Goal: Task Accomplishment & Management: Manage account settings

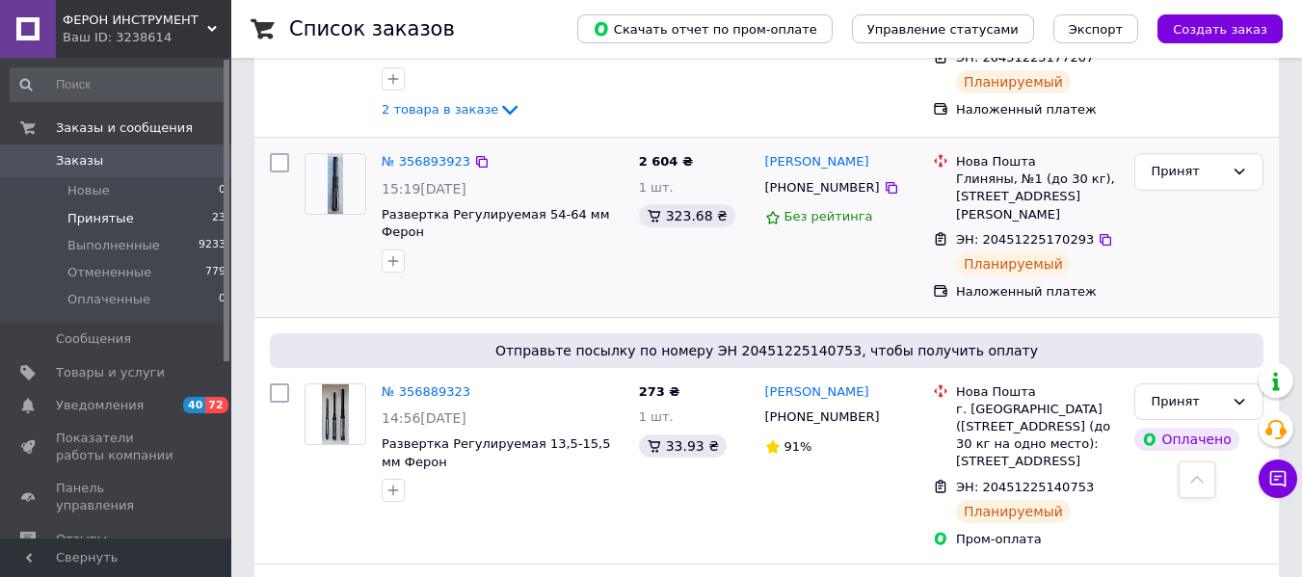
scroll to position [161, 0]
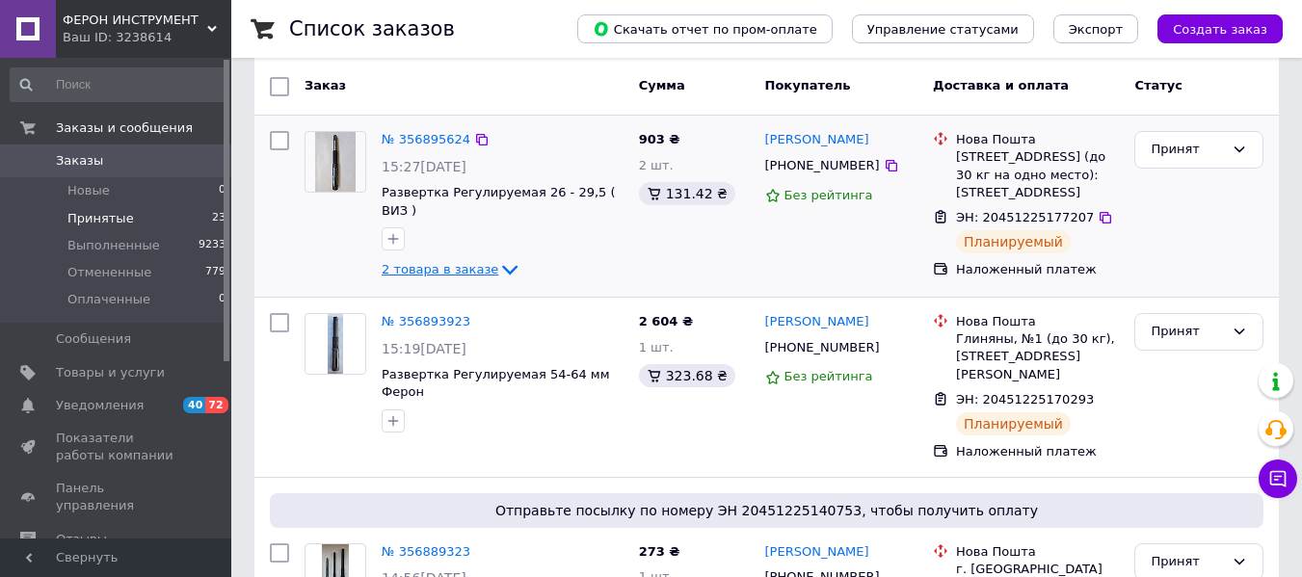
click at [498, 258] on icon at bounding box center [509, 269] width 23 height 23
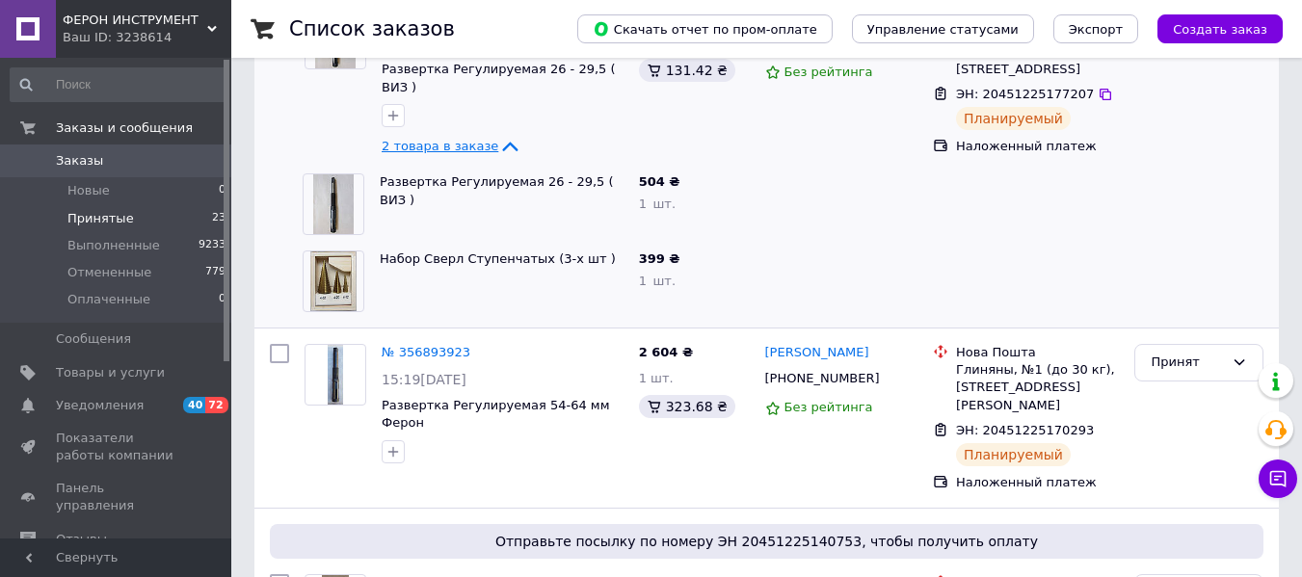
scroll to position [482, 0]
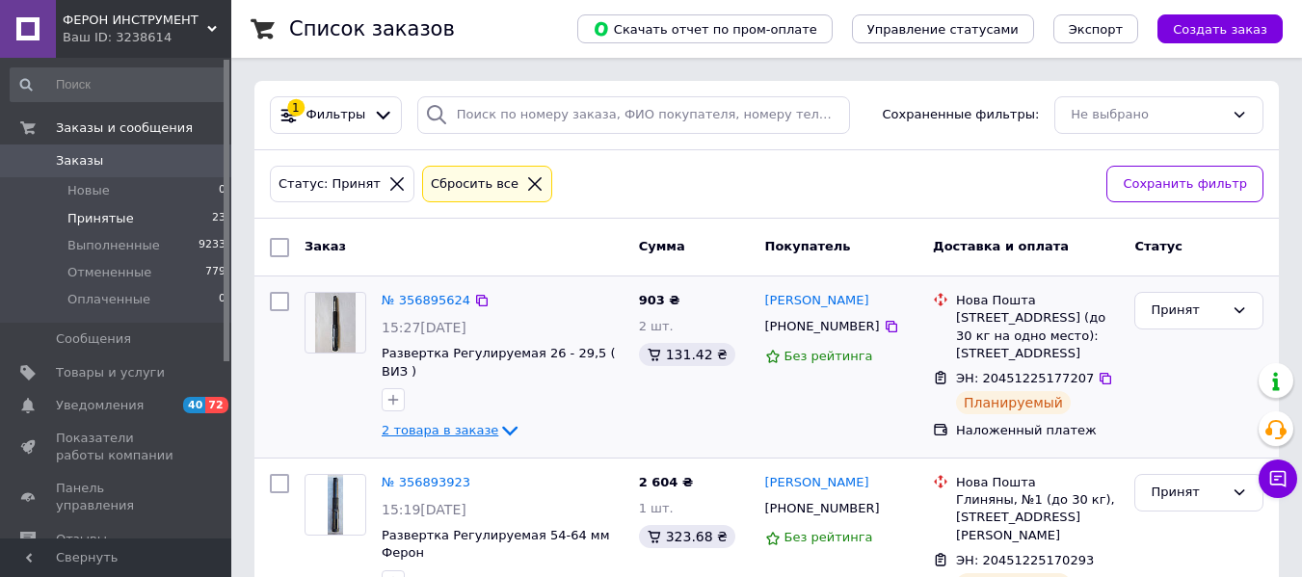
click at [498, 419] on icon at bounding box center [509, 430] width 23 height 23
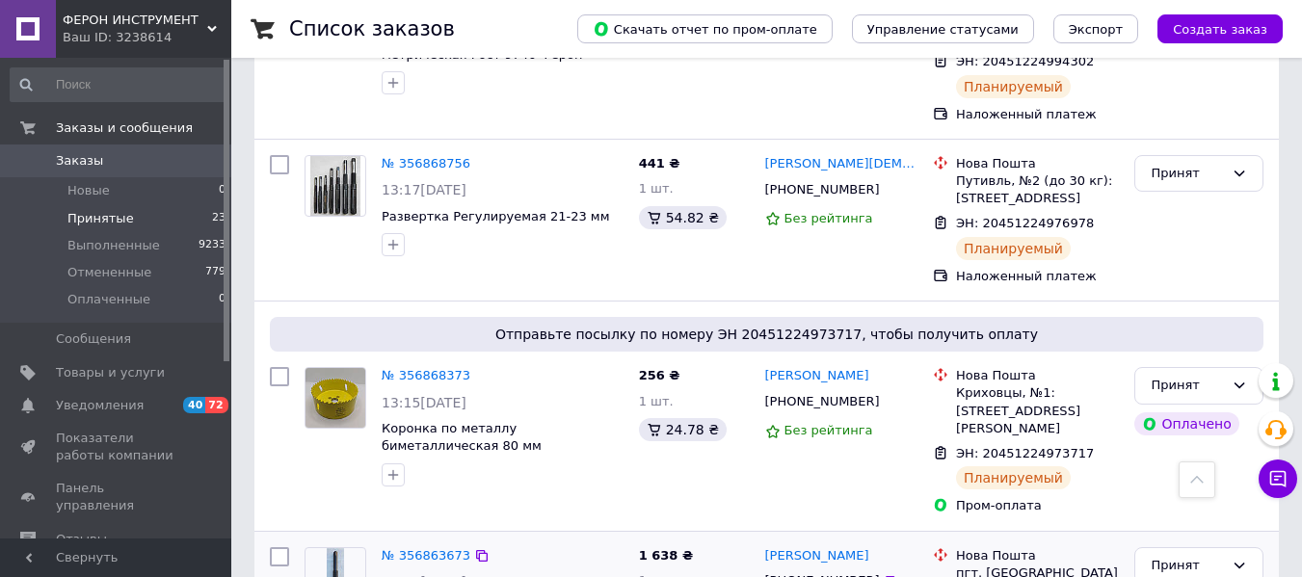
scroll to position [1125, 0]
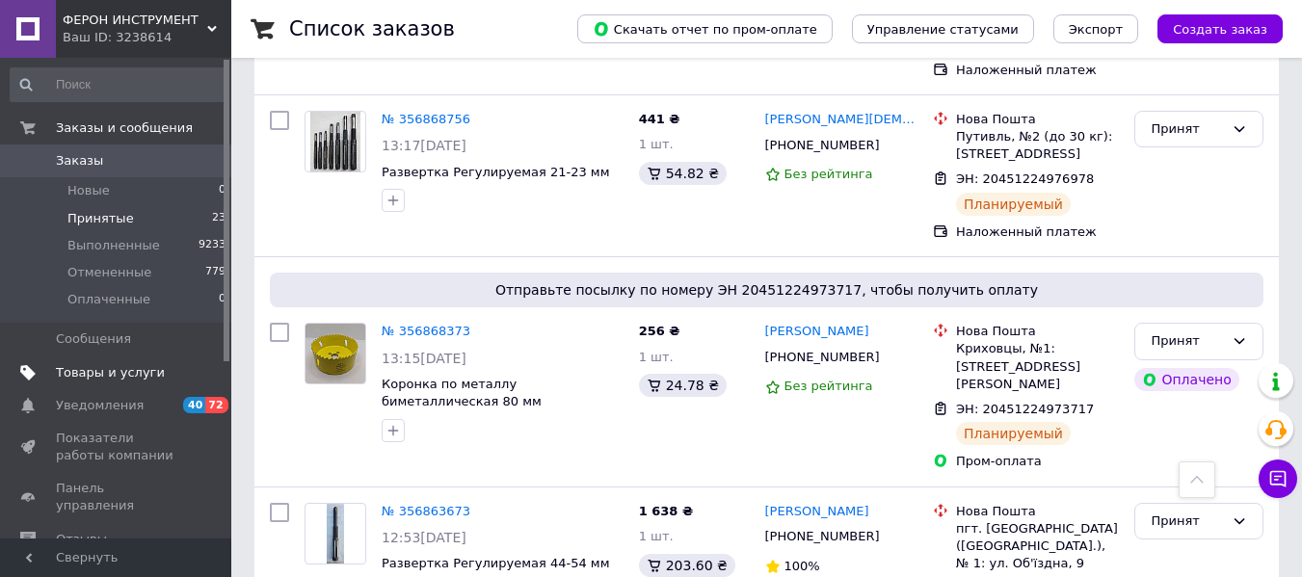
click at [67, 375] on span "Товары и услуги" at bounding box center [110, 372] width 109 height 17
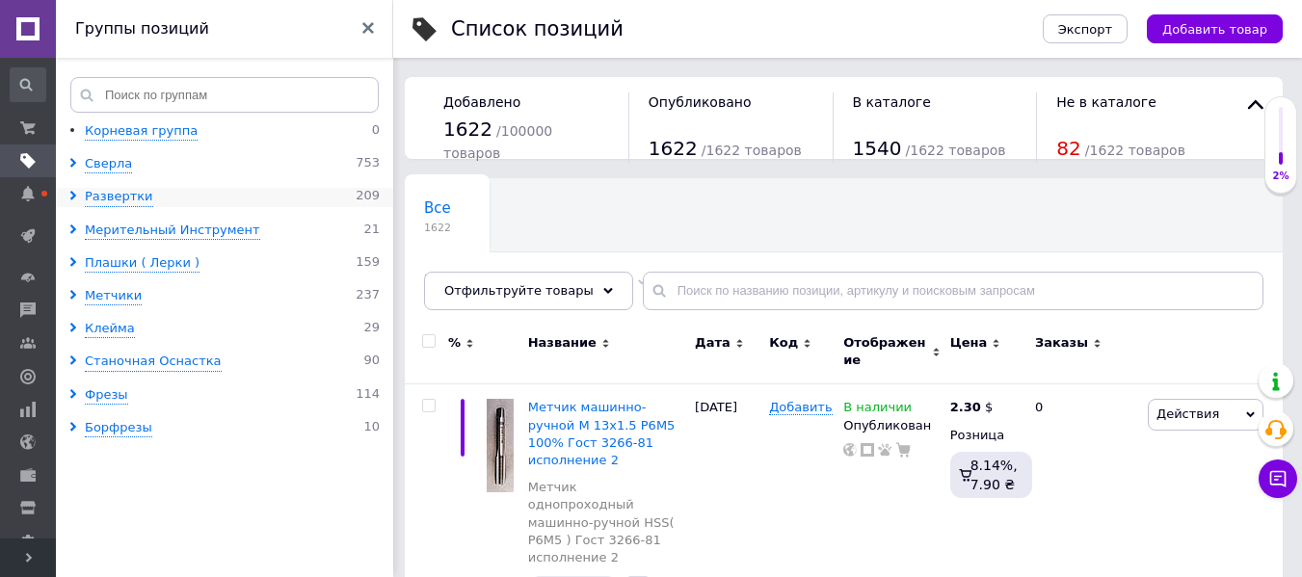
click at [76, 200] on icon at bounding box center [73, 196] width 10 height 10
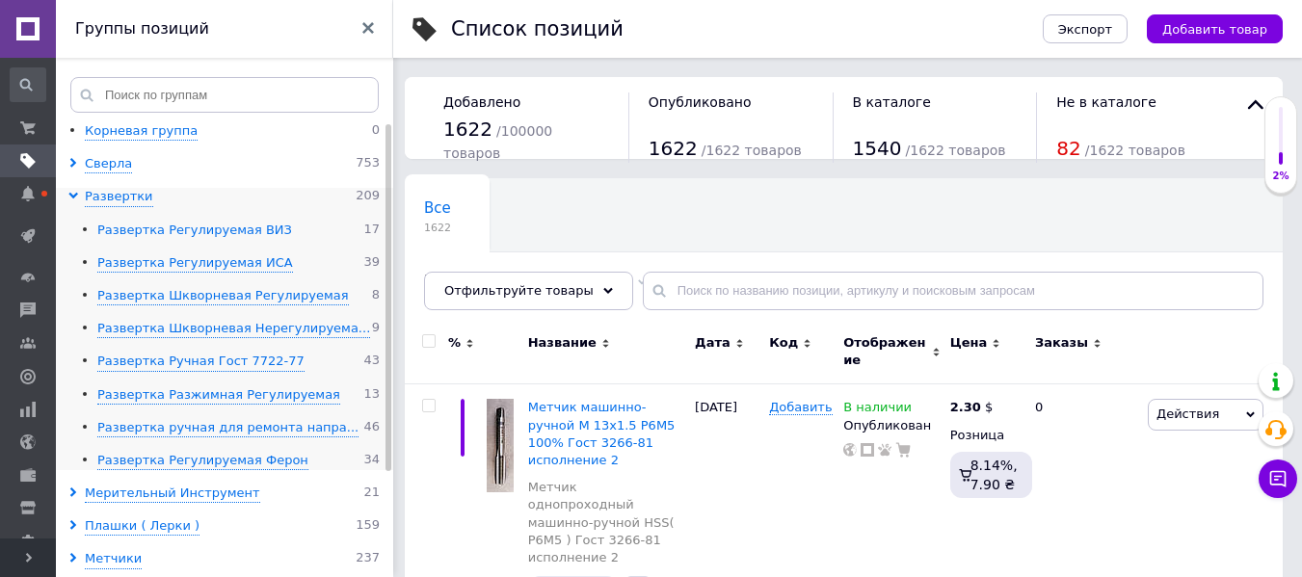
click at [222, 229] on div "Развертка Регулируемая ВИЗ" at bounding box center [194, 231] width 195 height 18
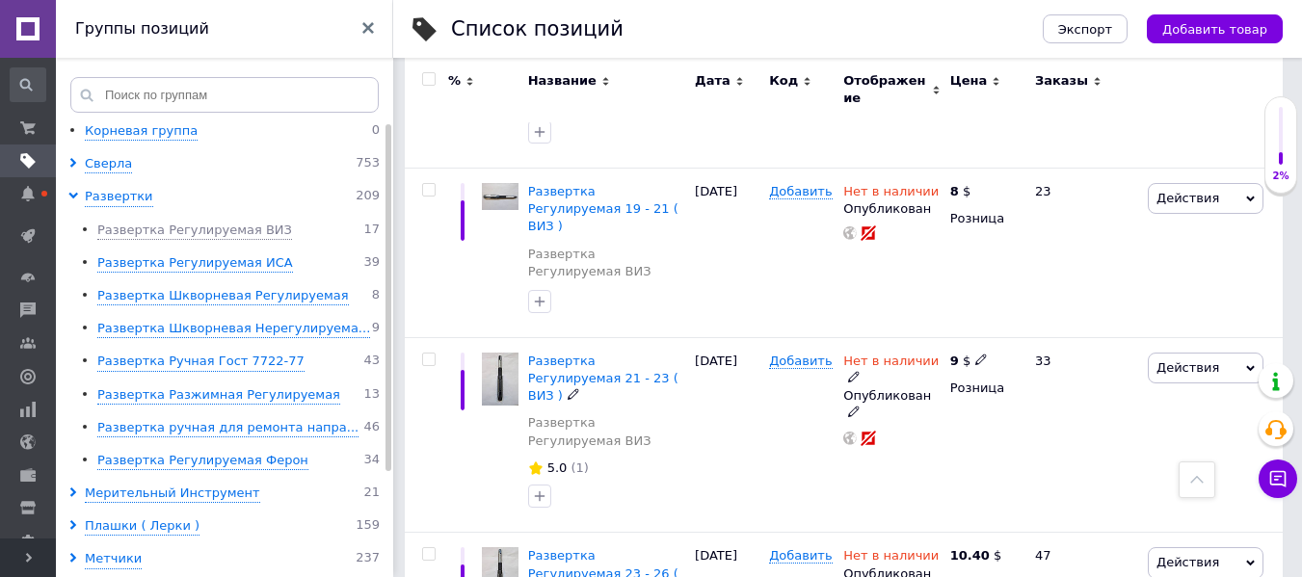
scroll to position [2249, 0]
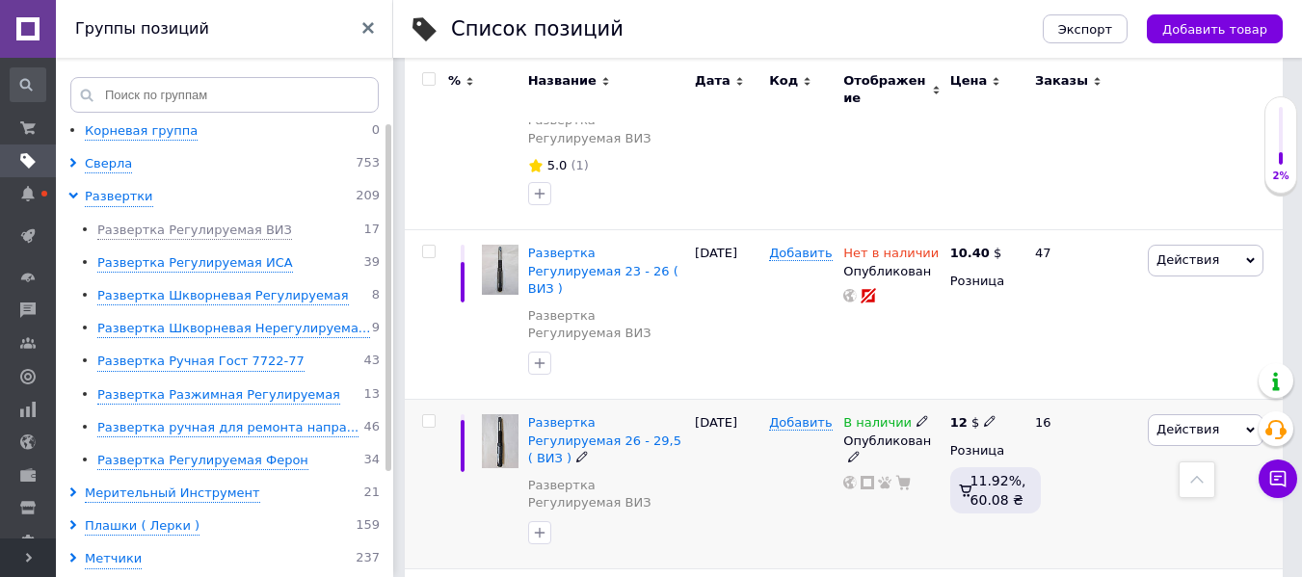
click at [919, 415] on icon at bounding box center [923, 421] width 12 height 12
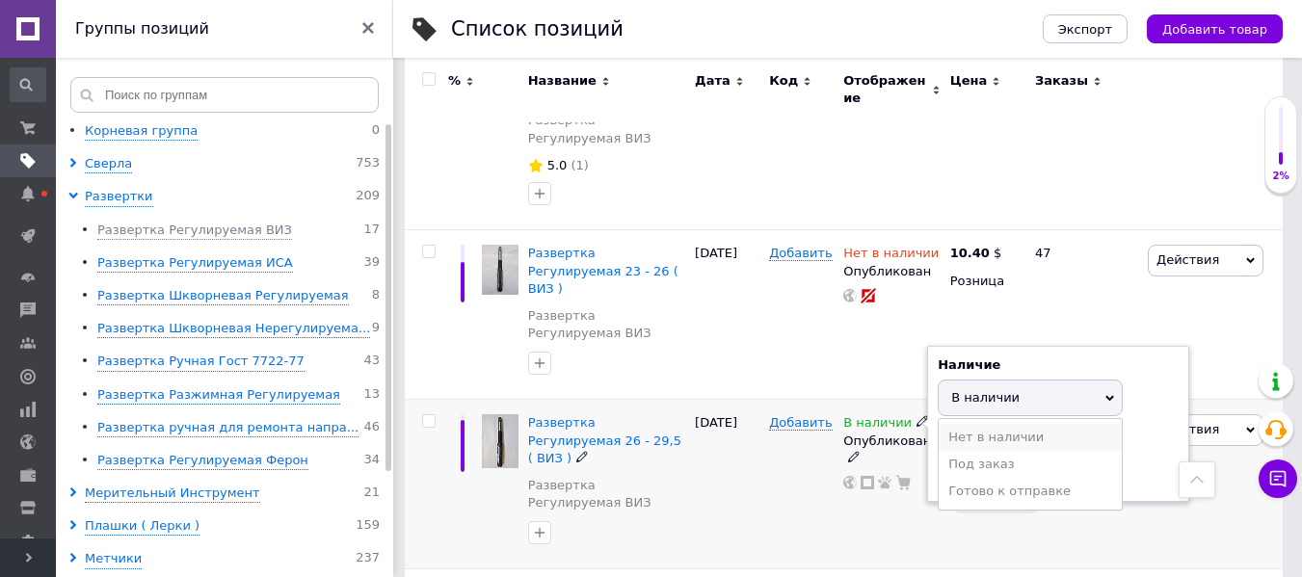
click at [979, 424] on li "Нет в наличии" at bounding box center [1030, 437] width 183 height 27
click at [715, 400] on div "02.04.2025" at bounding box center [727, 485] width 74 height 170
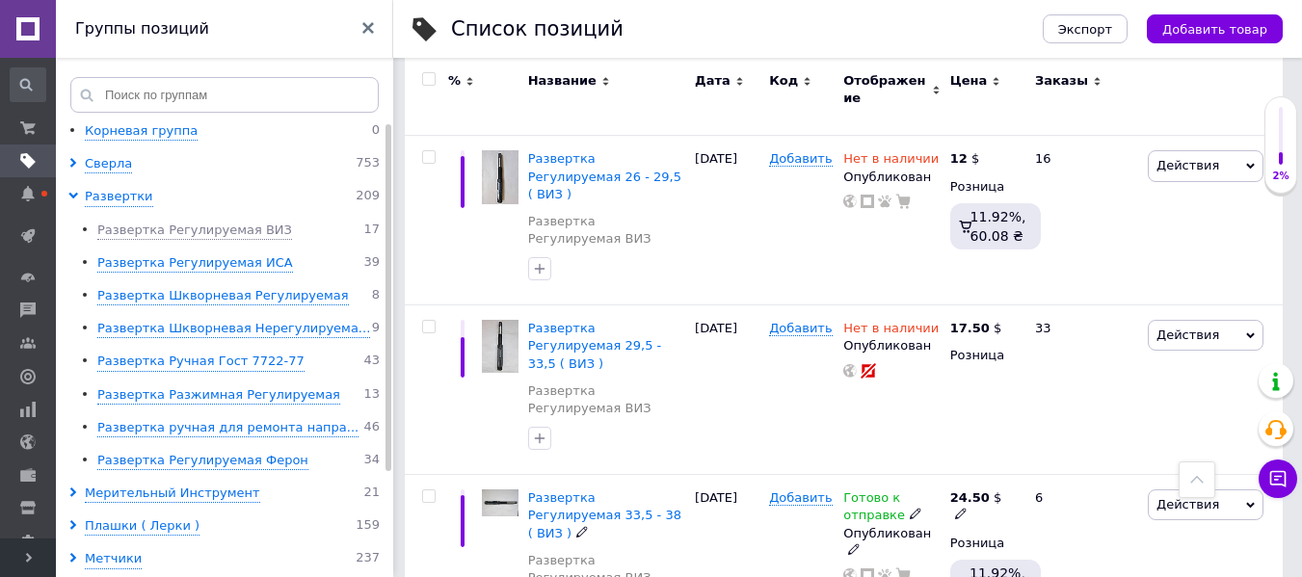
scroll to position [2566, 0]
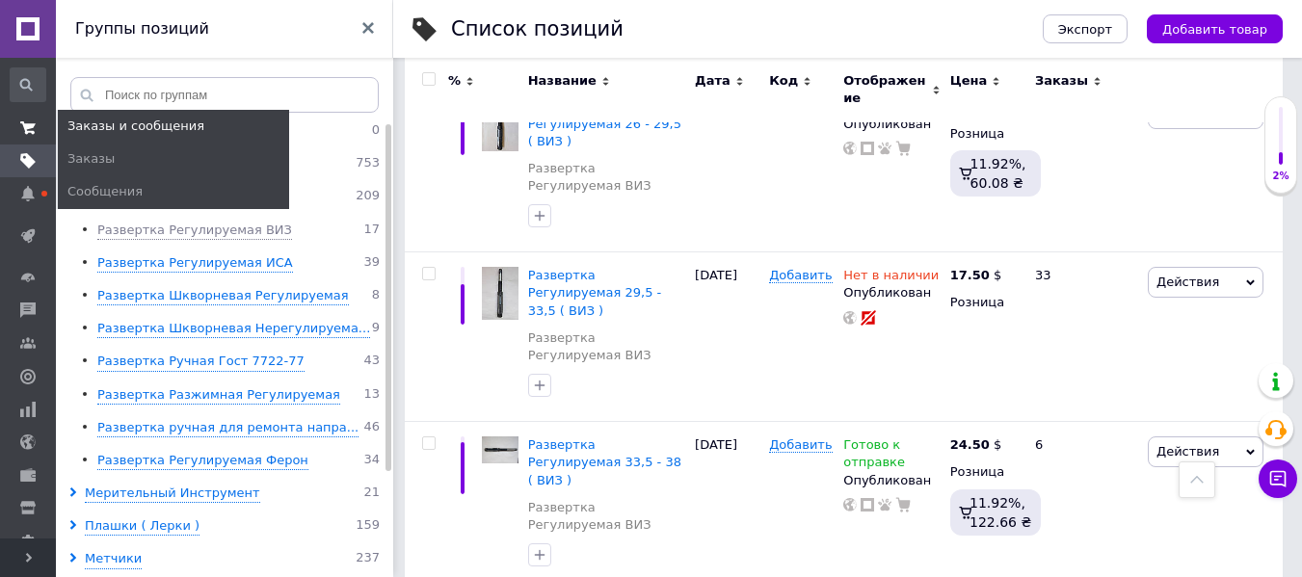
click at [26, 131] on use at bounding box center [27, 127] width 15 height 13
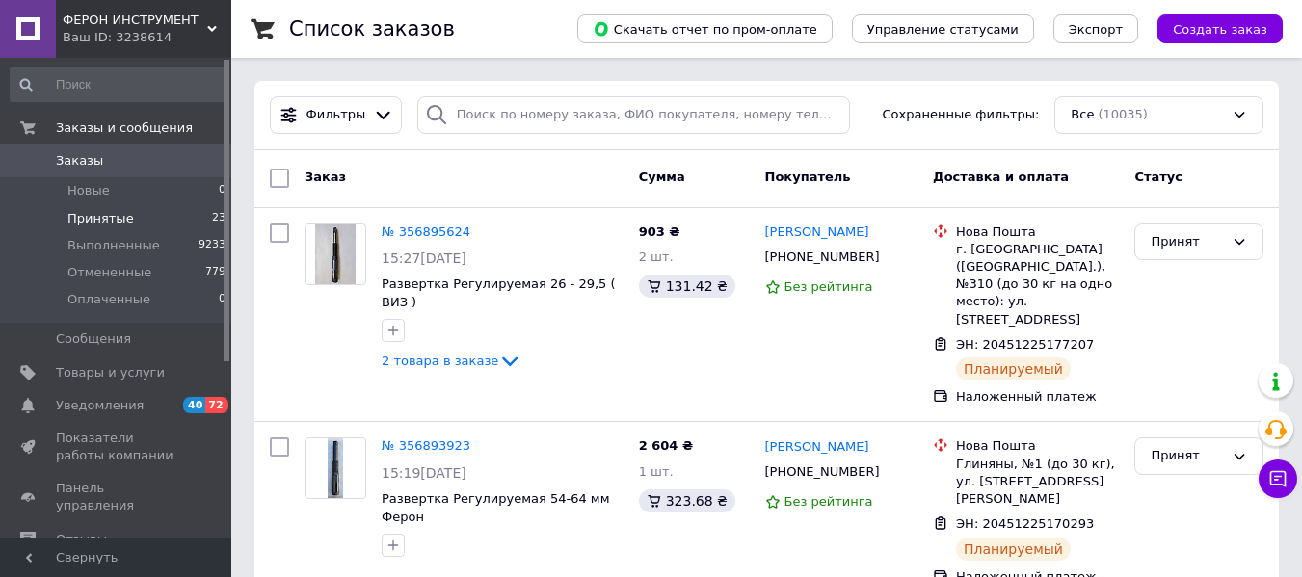
click at [74, 217] on span "Принятые" at bounding box center [100, 218] width 67 height 17
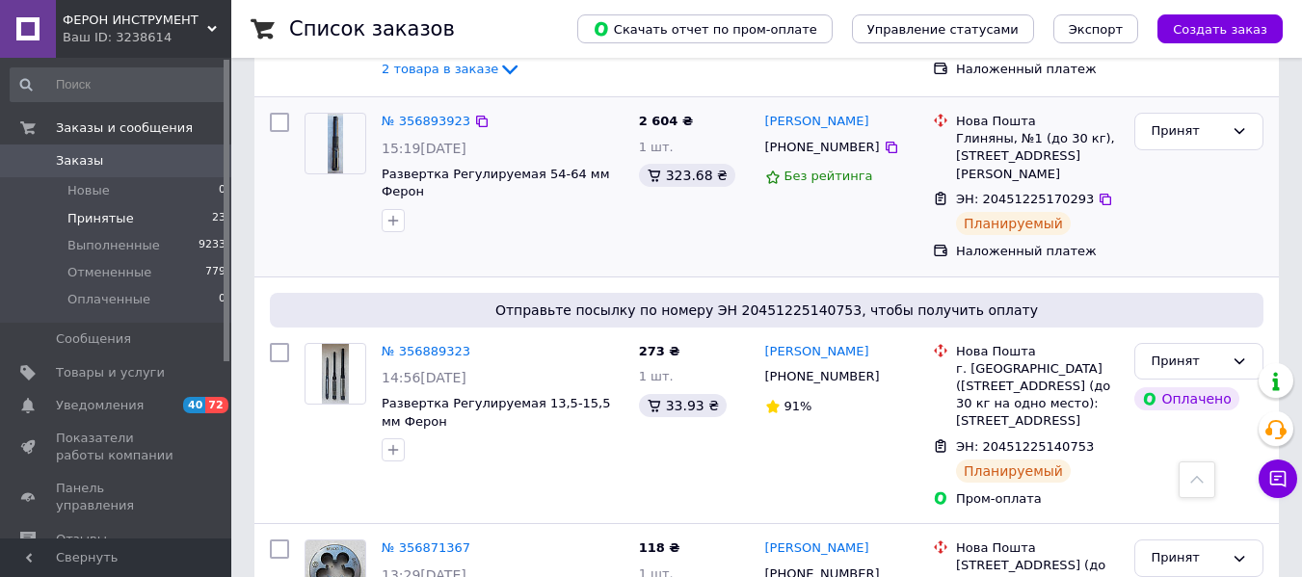
scroll to position [321, 0]
